Goal: Task Accomplishment & Management: Use online tool/utility

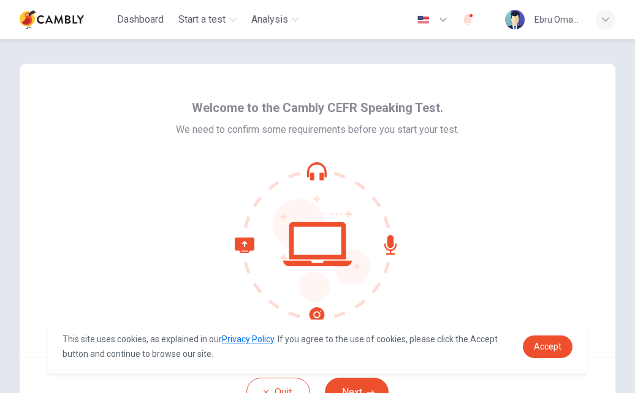
scroll to position [93, 0]
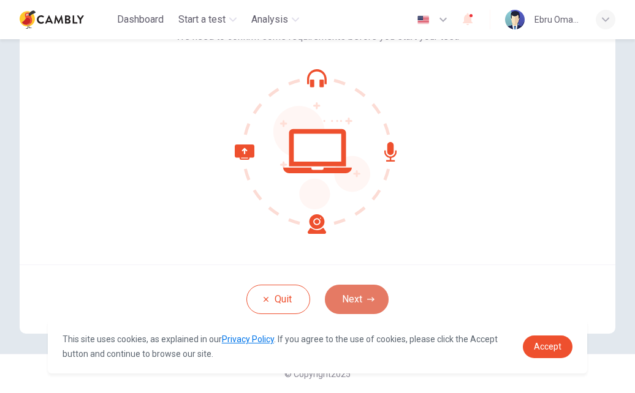
click at [355, 304] on button "Next" at bounding box center [357, 299] width 64 height 29
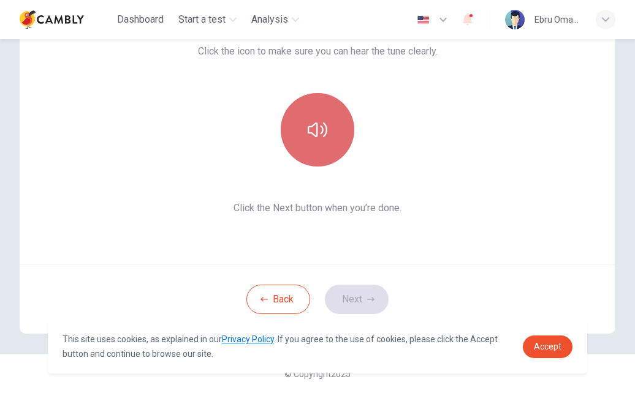
click at [310, 126] on icon "button" at bounding box center [317, 129] width 20 height 15
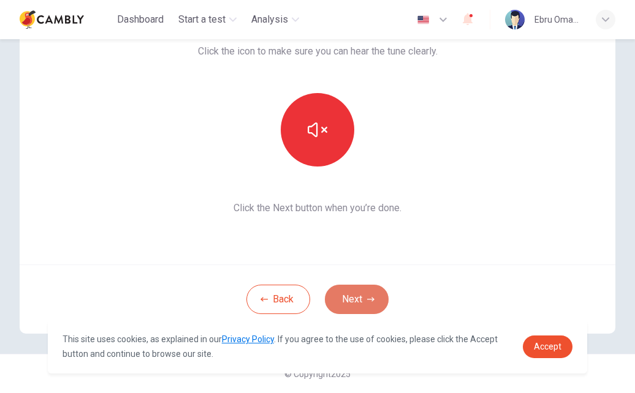
click at [355, 288] on button "Next" at bounding box center [357, 299] width 64 height 29
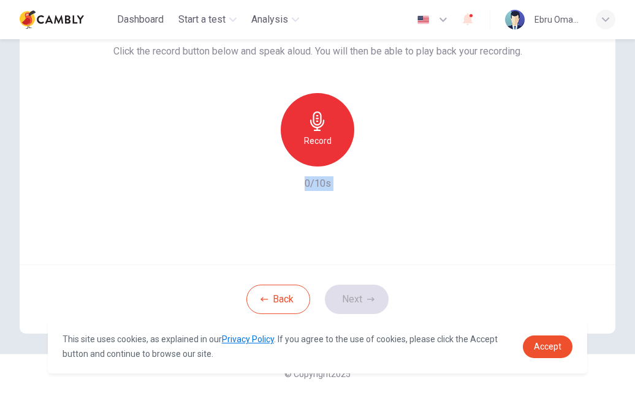
drag, startPoint x: 364, startPoint y: 292, endPoint x: 307, endPoint y: 122, distance: 179.5
click at [307, 122] on div "Use this screen to make sure your microphone is working. Click the record butto…" at bounding box center [317, 152] width 595 height 363
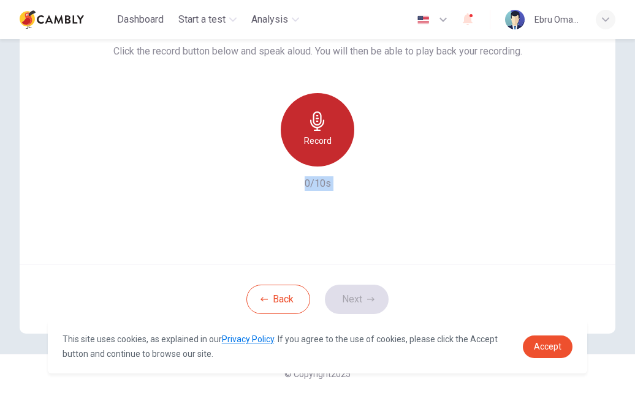
click at [307, 122] on icon "button" at bounding box center [317, 121] width 20 height 20
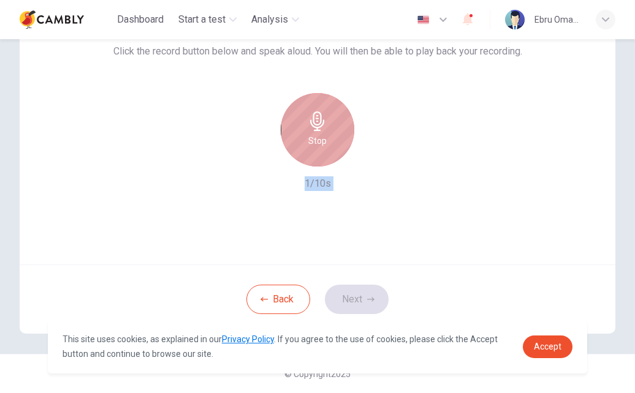
click at [310, 124] on icon "button" at bounding box center [317, 121] width 14 height 20
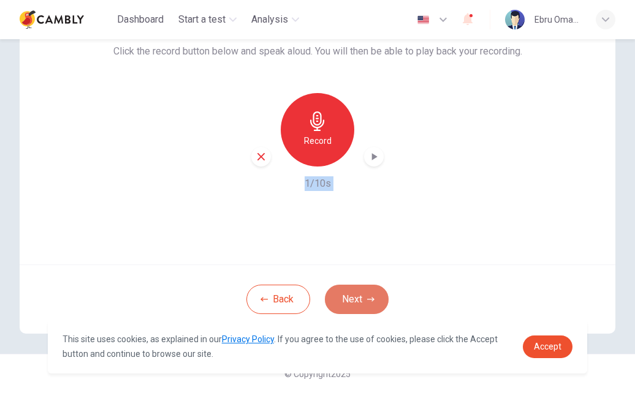
click at [355, 295] on button "Next" at bounding box center [357, 299] width 64 height 29
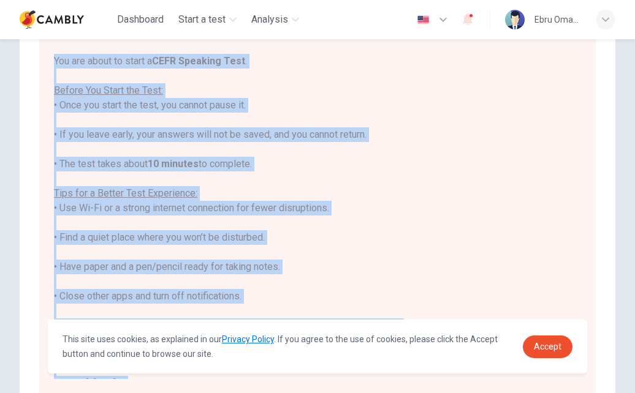
click at [360, 230] on div "You are about to start a CEFR Speaking Test . Before You Start the Test: • Once…" at bounding box center [317, 223] width 527 height 338
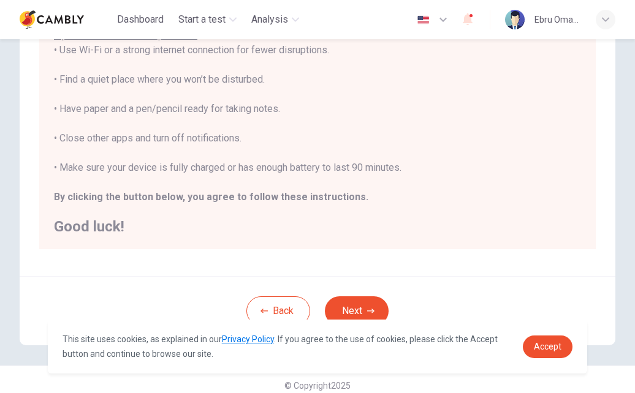
scroll to position [249, 0]
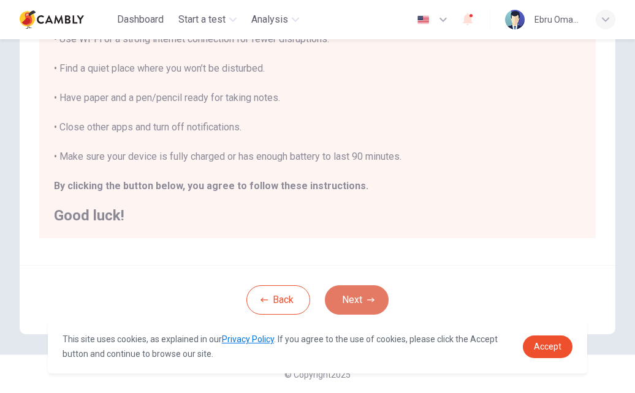
click at [349, 297] on button "Next" at bounding box center [357, 299] width 64 height 29
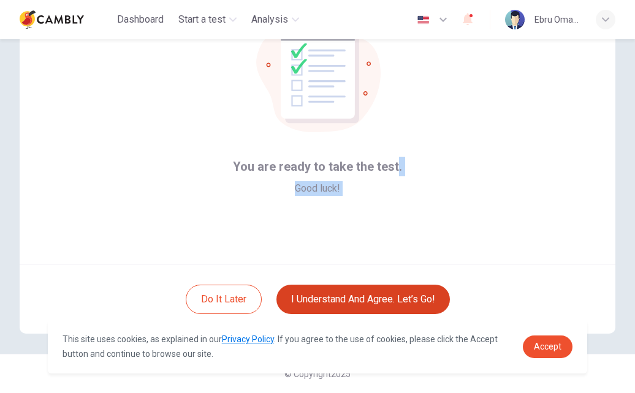
drag, startPoint x: 394, startPoint y: 213, endPoint x: 437, endPoint y: 304, distance: 100.8
click at [437, 304] on div "You are ready to take the test. Good luck! Do it later I understand and agree. …" at bounding box center [317, 152] width 595 height 363
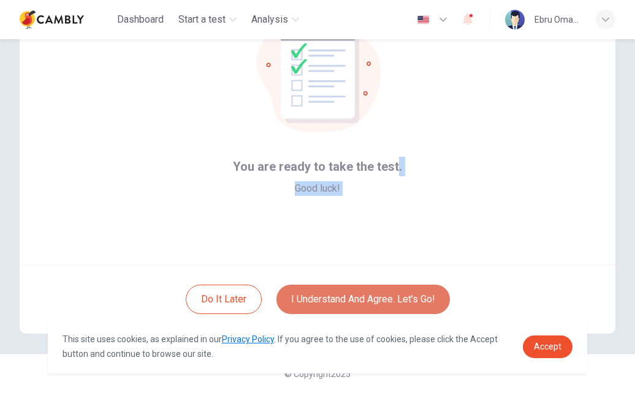
click at [375, 302] on button "I understand and agree. Let’s go!" at bounding box center [362, 299] width 173 height 29
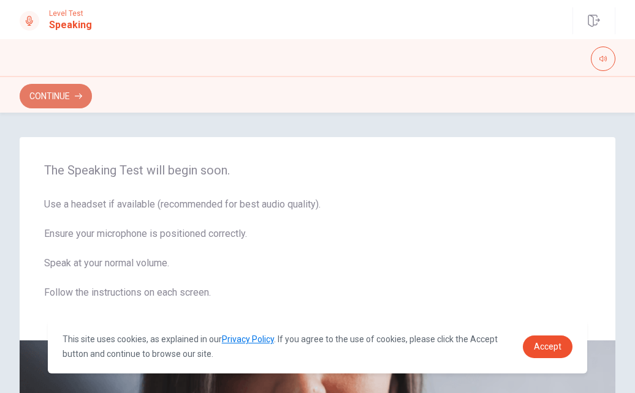
click at [61, 101] on button "Continue" at bounding box center [56, 96] width 72 height 24
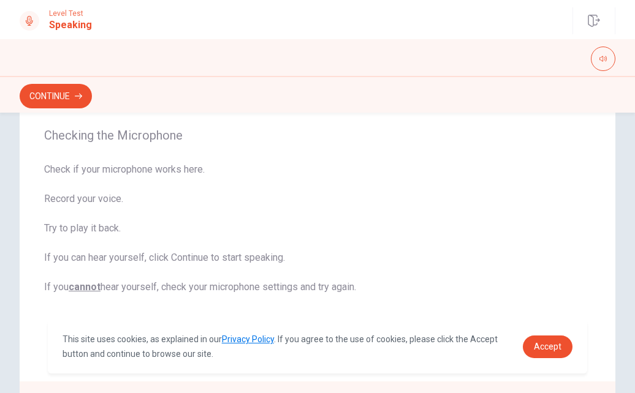
scroll to position [342, 0]
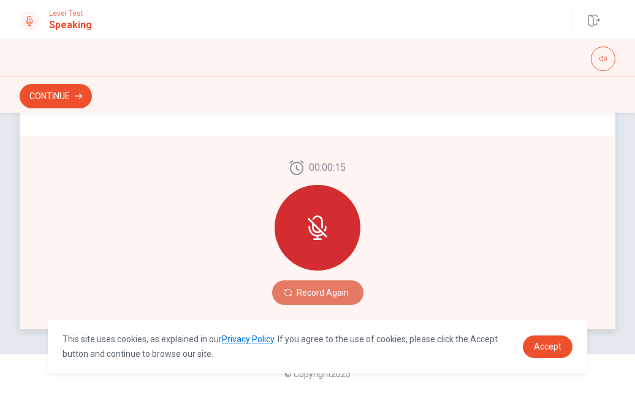
click at [328, 288] on button "Record Again" at bounding box center [317, 293] width 91 height 24
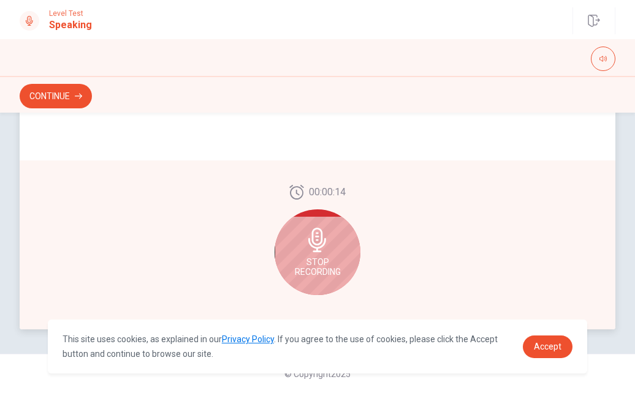
click at [328, 288] on div "Stop Recording" at bounding box center [317, 252] width 86 height 86
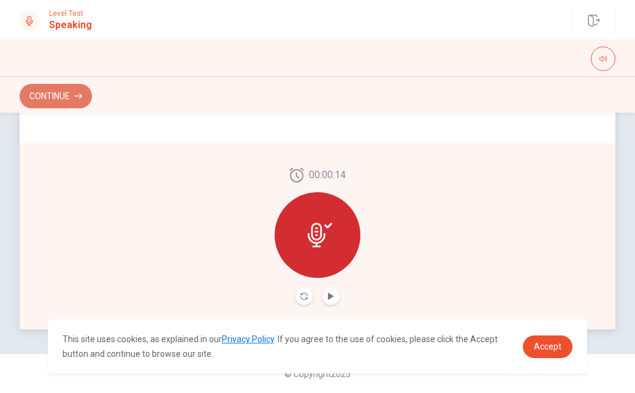
click at [66, 91] on button "Continue" at bounding box center [56, 96] width 72 height 24
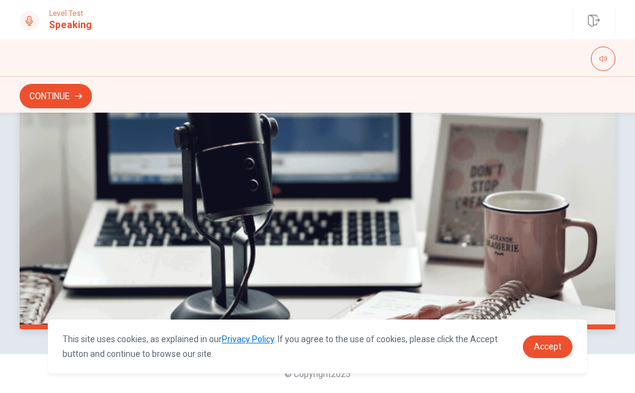
click at [511, 192] on img at bounding box center [317, 164] width 595 height 331
click at [57, 98] on button "Continue" at bounding box center [56, 96] width 72 height 24
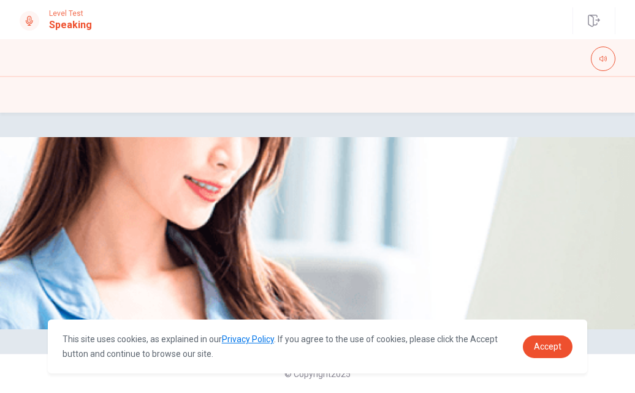
click at [57, 98] on div at bounding box center [317, 96] width 595 height 23
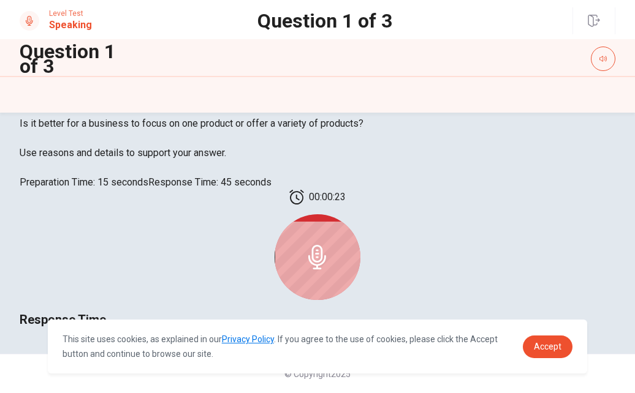
scroll to position [179, 0]
click at [322, 300] on div at bounding box center [317, 257] width 86 height 86
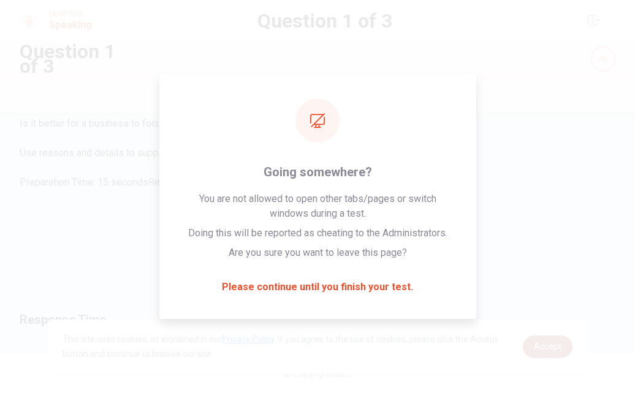
drag, startPoint x: 322, startPoint y: 306, endPoint x: 560, endPoint y: 348, distance: 242.1
click at [560, 348] on body "This site uses cookies, as explained in our Privacy Policy . If you agree to th…" at bounding box center [317, 196] width 635 height 393
click at [560, 348] on span "Accept" at bounding box center [547, 347] width 28 height 10
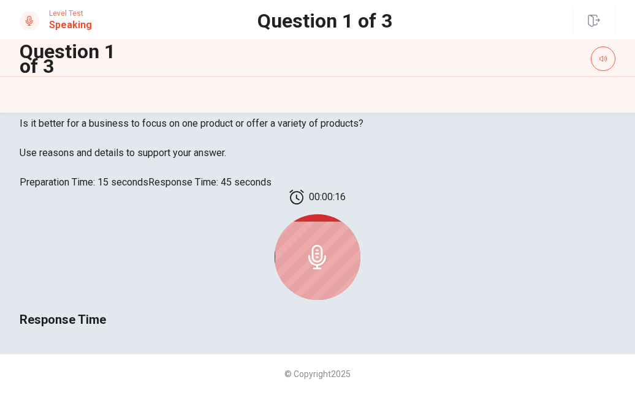
click at [339, 300] on div at bounding box center [317, 257] width 86 height 86
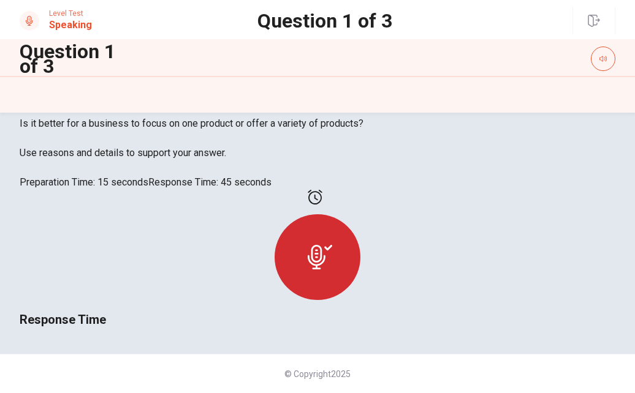
click at [342, 300] on div at bounding box center [317, 257] width 86 height 86
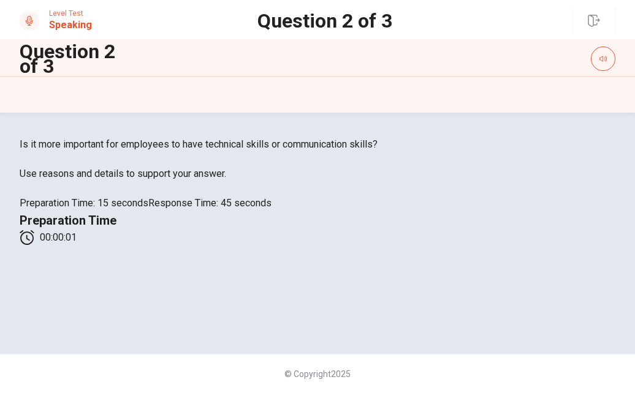
scroll to position [328, 0]
drag, startPoint x: 573, startPoint y: 127, endPoint x: 532, endPoint y: 251, distance: 130.3
click at [532, 230] on div "Response Time" at bounding box center [317, 221] width 595 height 20
click at [627, 270] on div "Should companies hire experienced professionals or give opportunities to fresh …" at bounding box center [317, 233] width 635 height 192
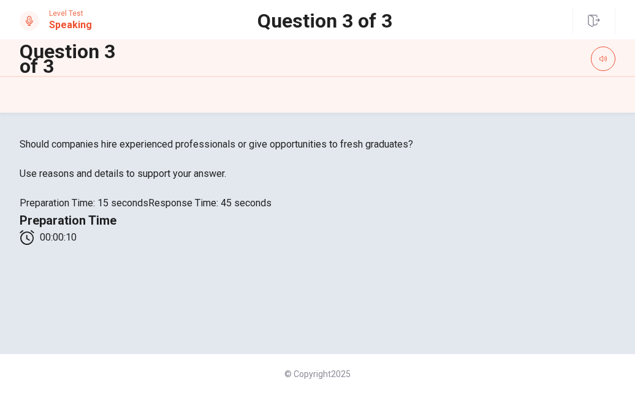
click at [627, 270] on div "Should companies hire experienced professionals or give opportunities to fresh …" at bounding box center [317, 233] width 635 height 192
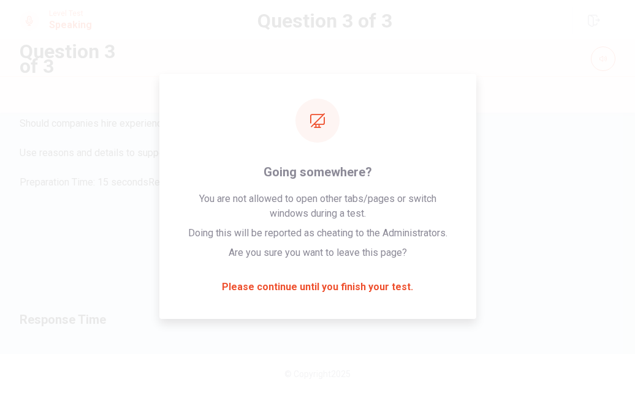
click at [312, 300] on div at bounding box center [317, 257] width 86 height 86
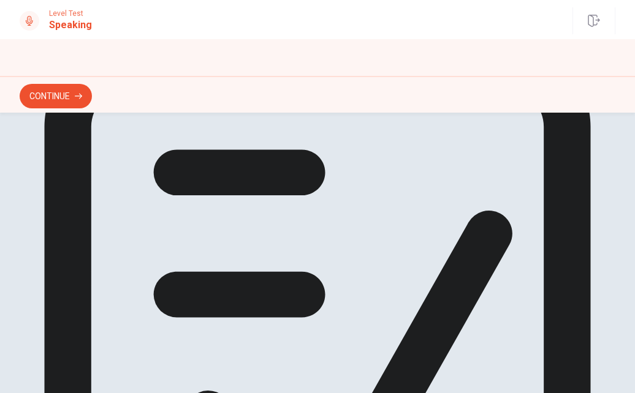
scroll to position [126, 0]
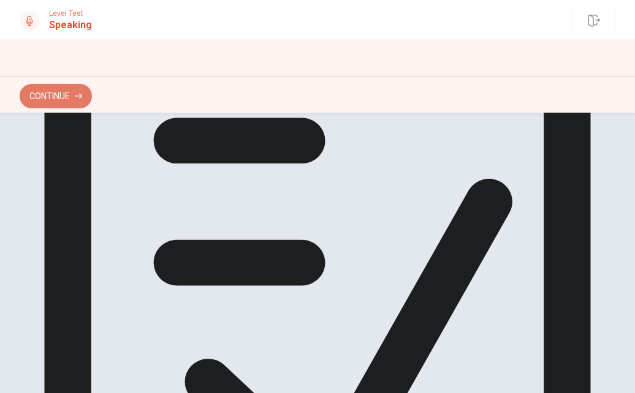
click at [47, 88] on button "Continue" at bounding box center [56, 96] width 72 height 24
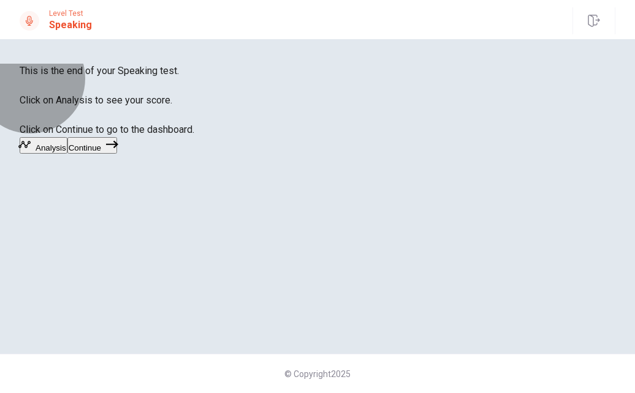
click at [117, 154] on button "Continue" at bounding box center [92, 145] width 50 height 17
